Goal: Information Seeking & Learning: Learn about a topic

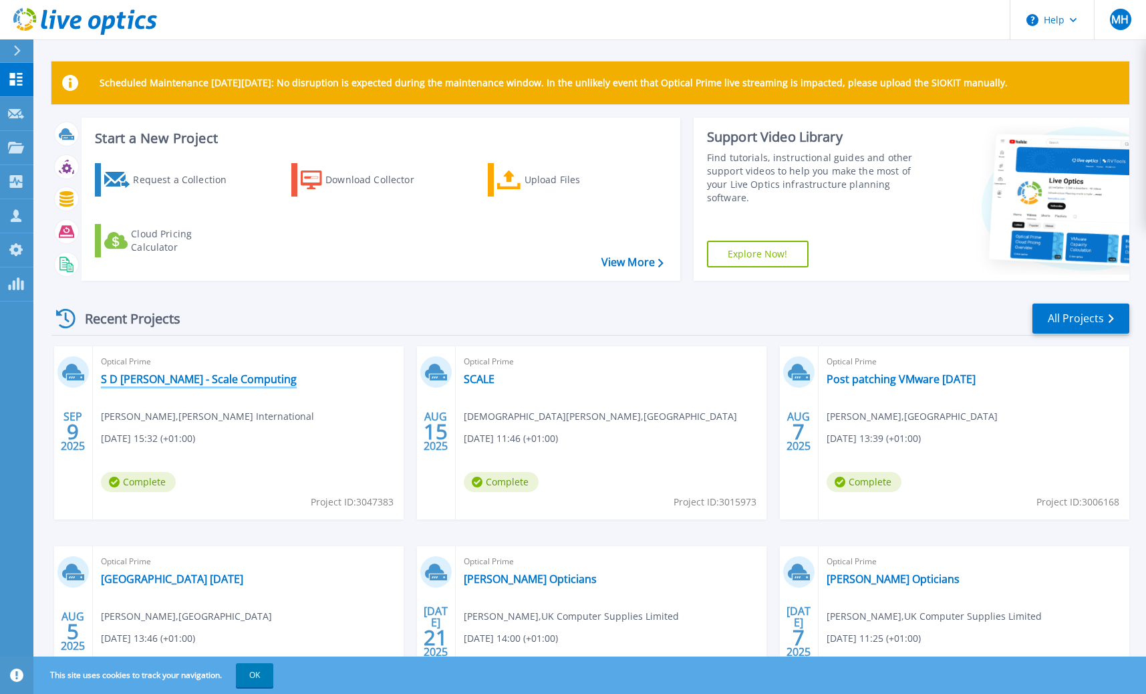
click at [202, 375] on link "S D Ramsden - Scale Computing" at bounding box center [199, 378] width 196 height 13
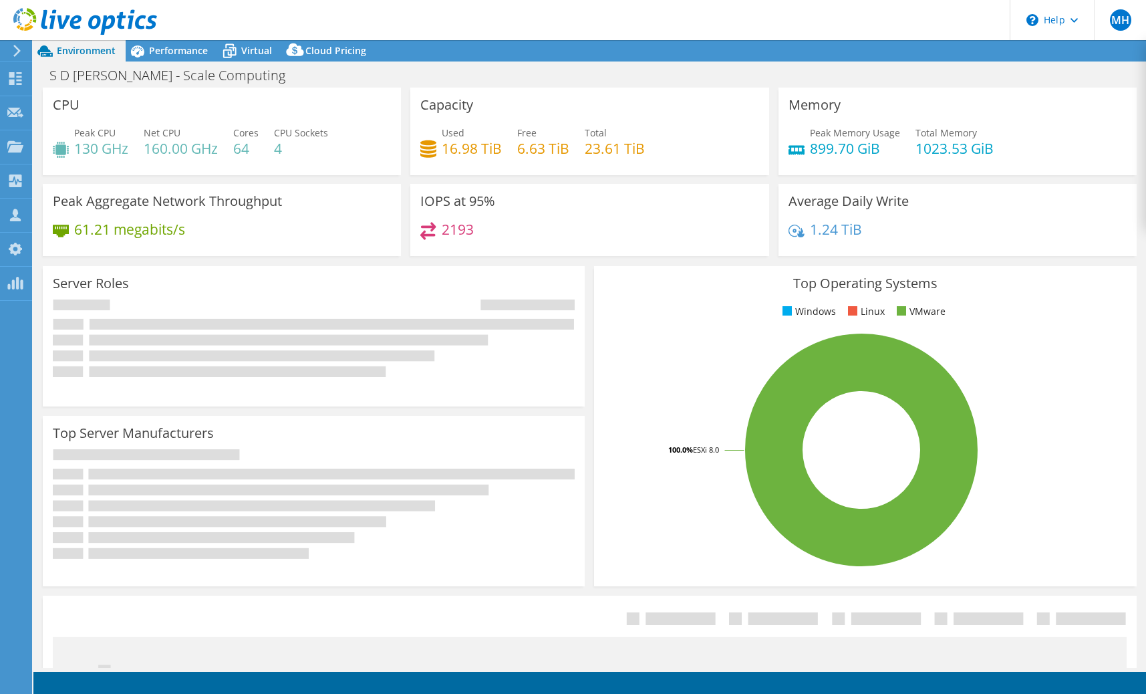
select select "USD"
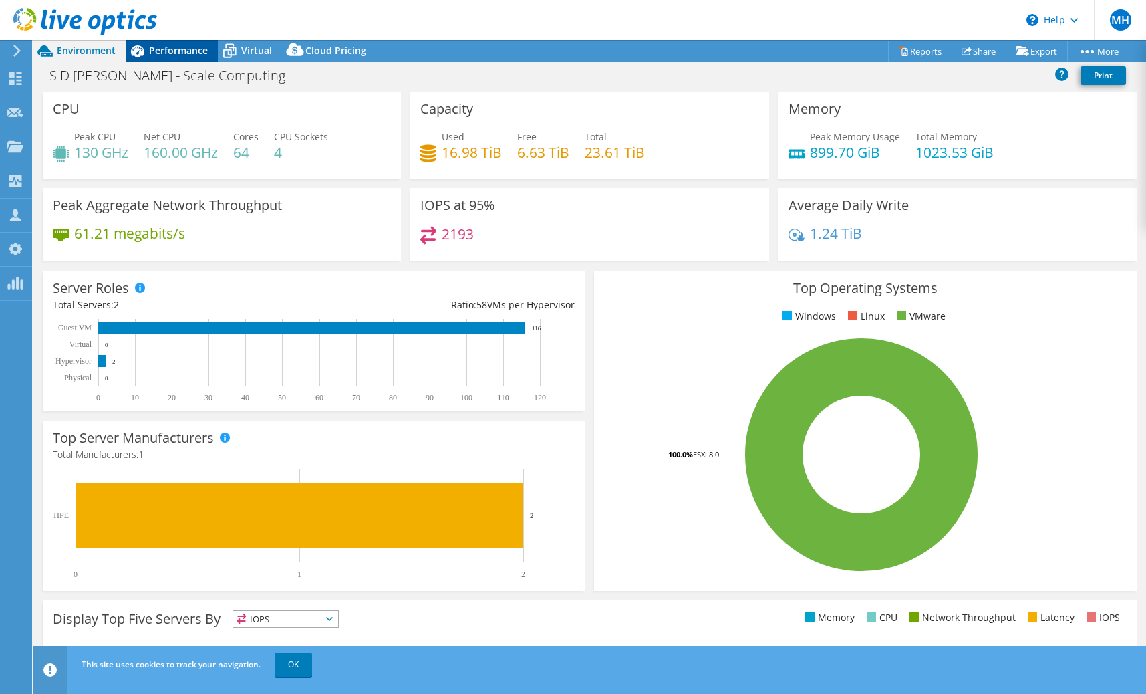
click at [174, 47] on span "Performance" at bounding box center [178, 50] width 59 height 13
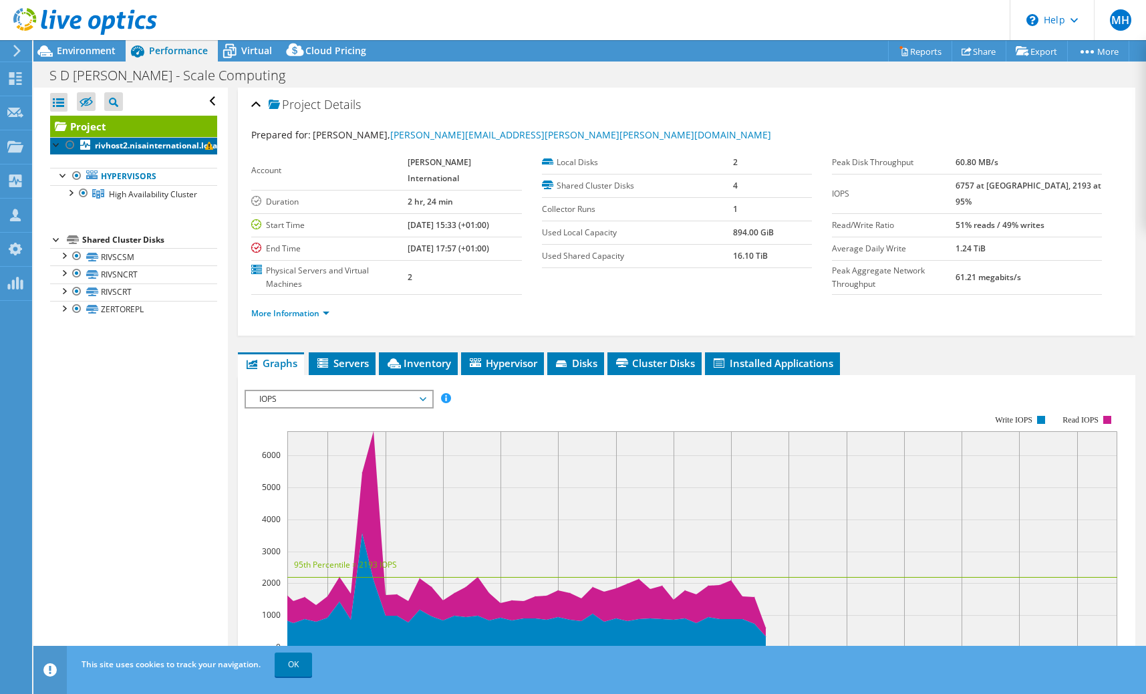
click at [140, 144] on b "rivhost2.nisainternational.local" at bounding box center [157, 145] width 125 height 11
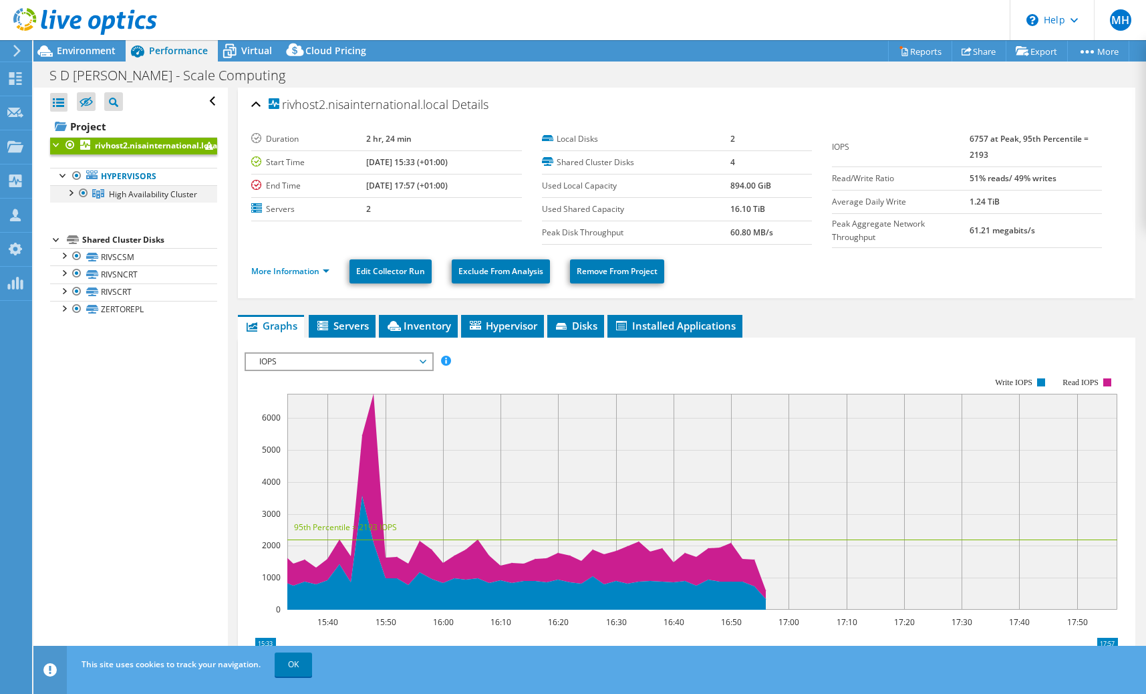
click at [71, 196] on div at bounding box center [69, 191] width 13 height 13
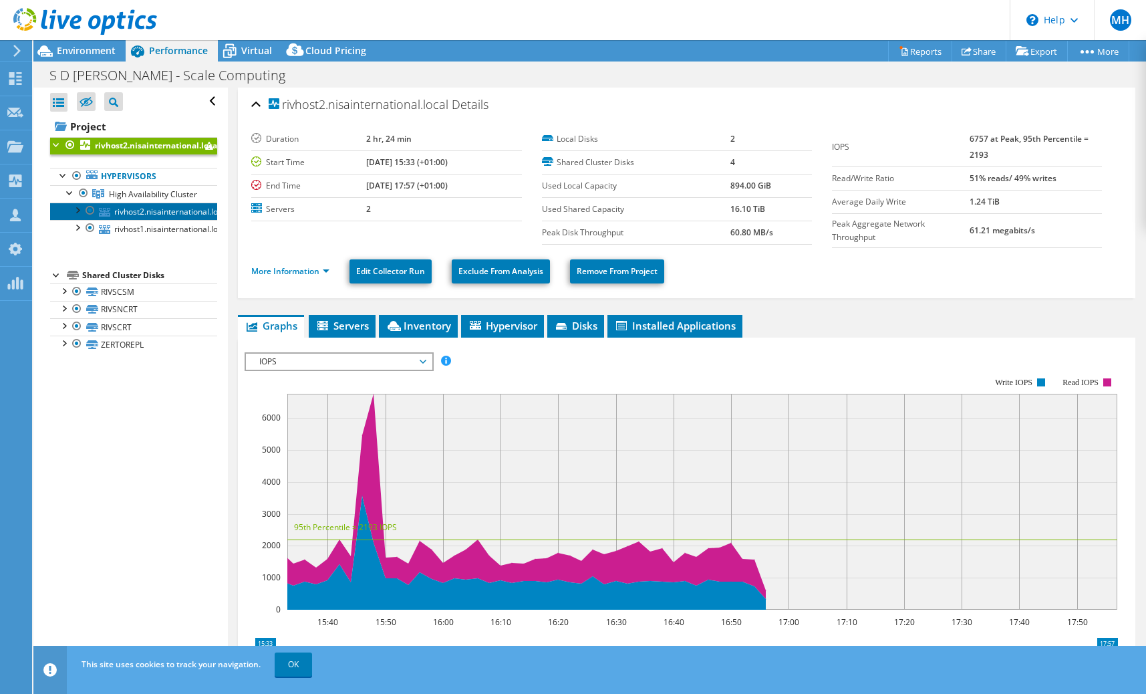
click at [112, 213] on link "rivhost2.nisainternational.local" at bounding box center [133, 210] width 167 height 17
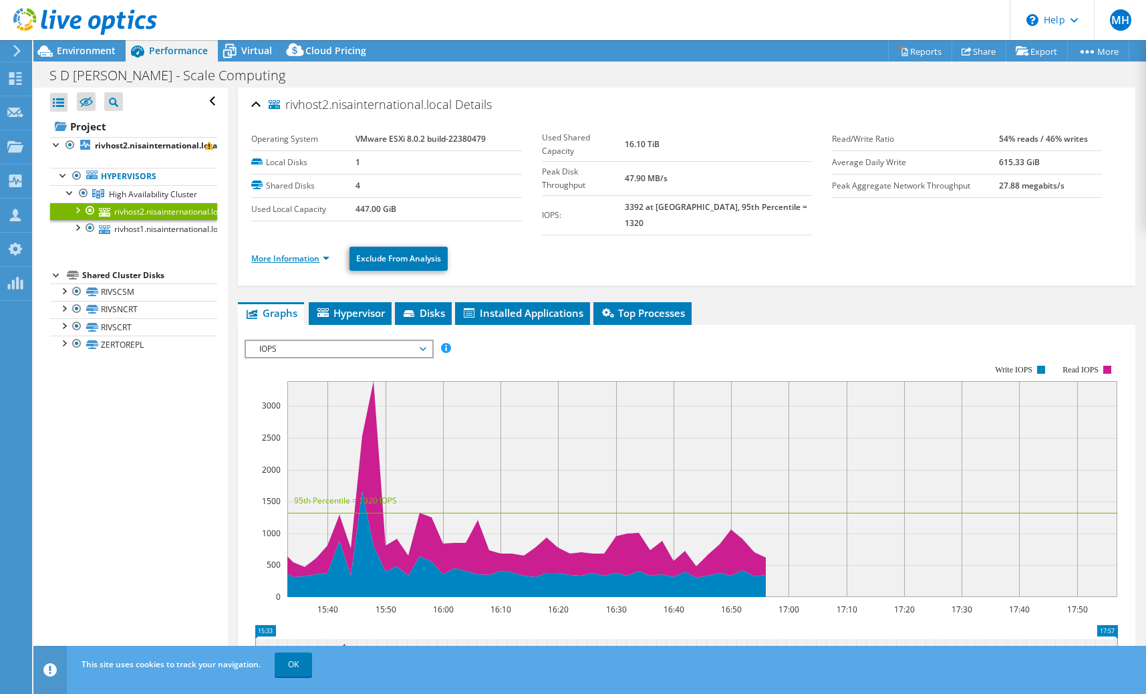
click at [285, 253] on link "More Information" at bounding box center [290, 258] width 78 height 11
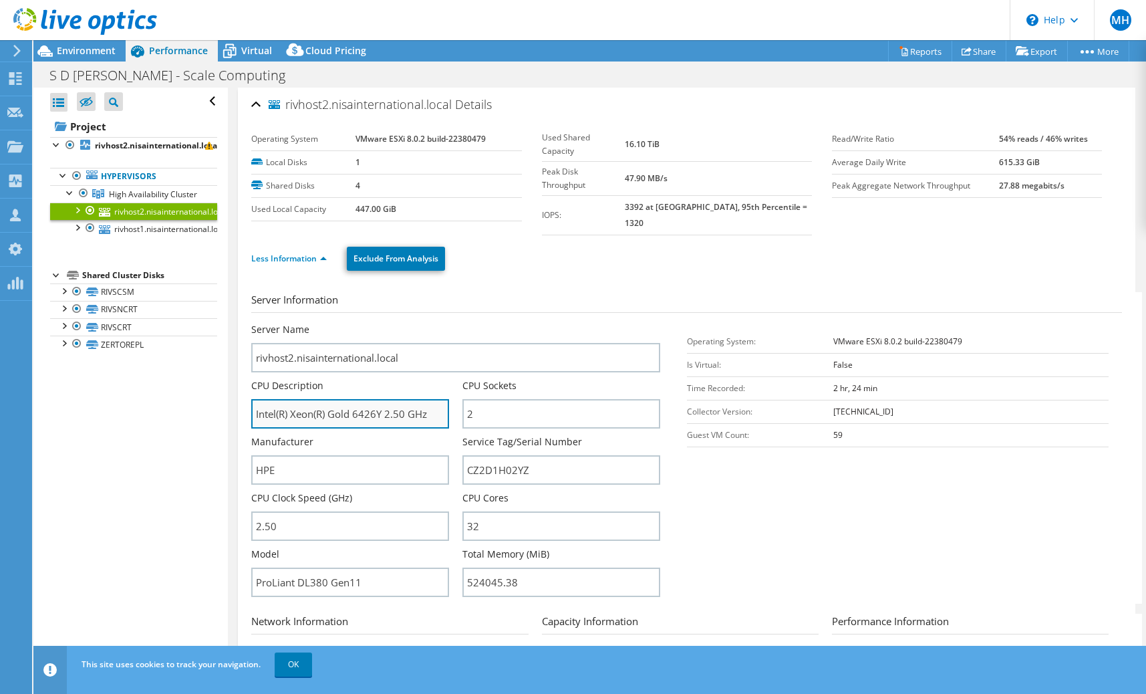
click at [371, 399] on input "Intel(R) Xeon(R) Gold 6426Y 2.50 GHz" at bounding box center [350, 413] width 198 height 29
click at [94, 58] on div "Environment" at bounding box center [79, 50] width 92 height 21
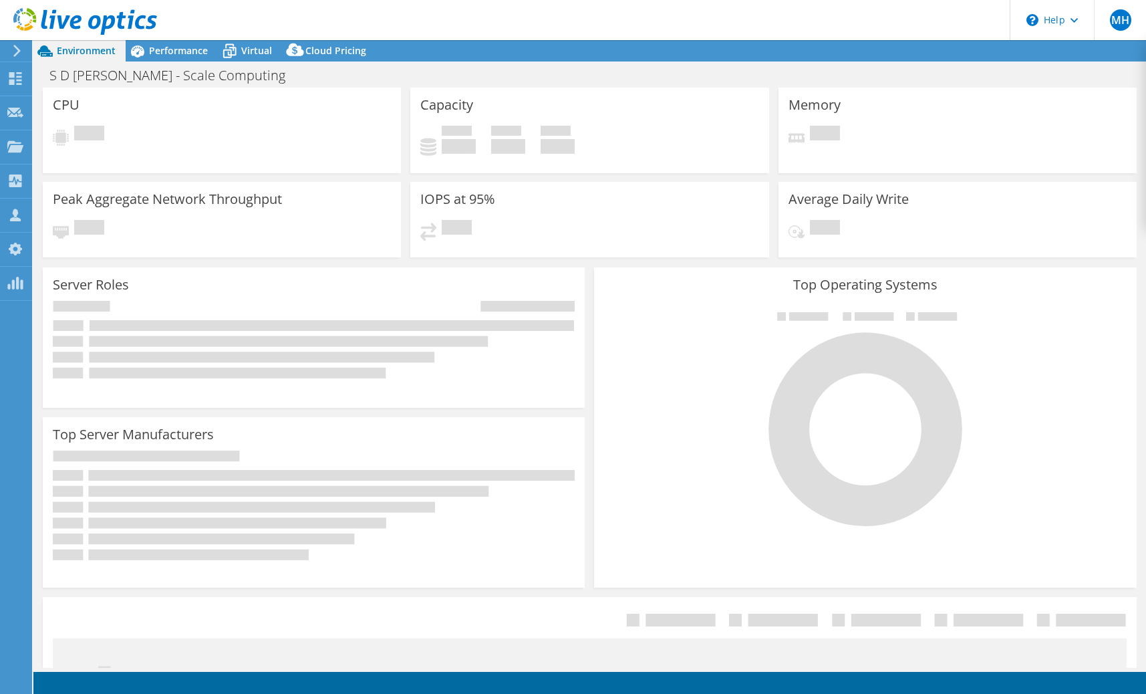
select select "USD"
